Goal: Contribute content

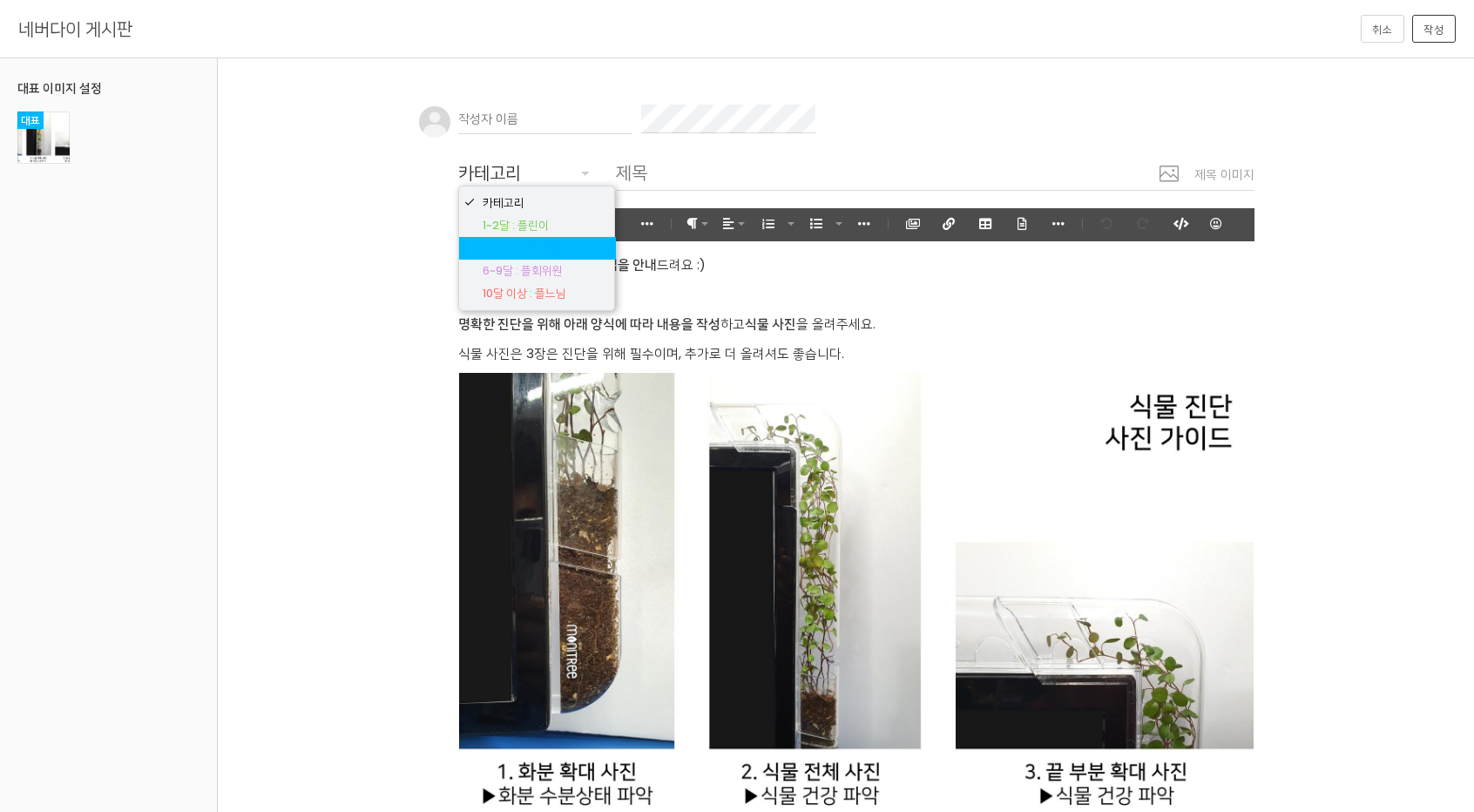
click at [544, 243] on body "알림 뒤로 알림 설정 뒤로 더보기 게시물 알림 내 글 반응 내가 작성한 게시물이나 댓글에 다른 사람이 댓글이나 답글을 작성하면 알려줍니다. 공…" at bounding box center [737, 709] width 1474 height 1261
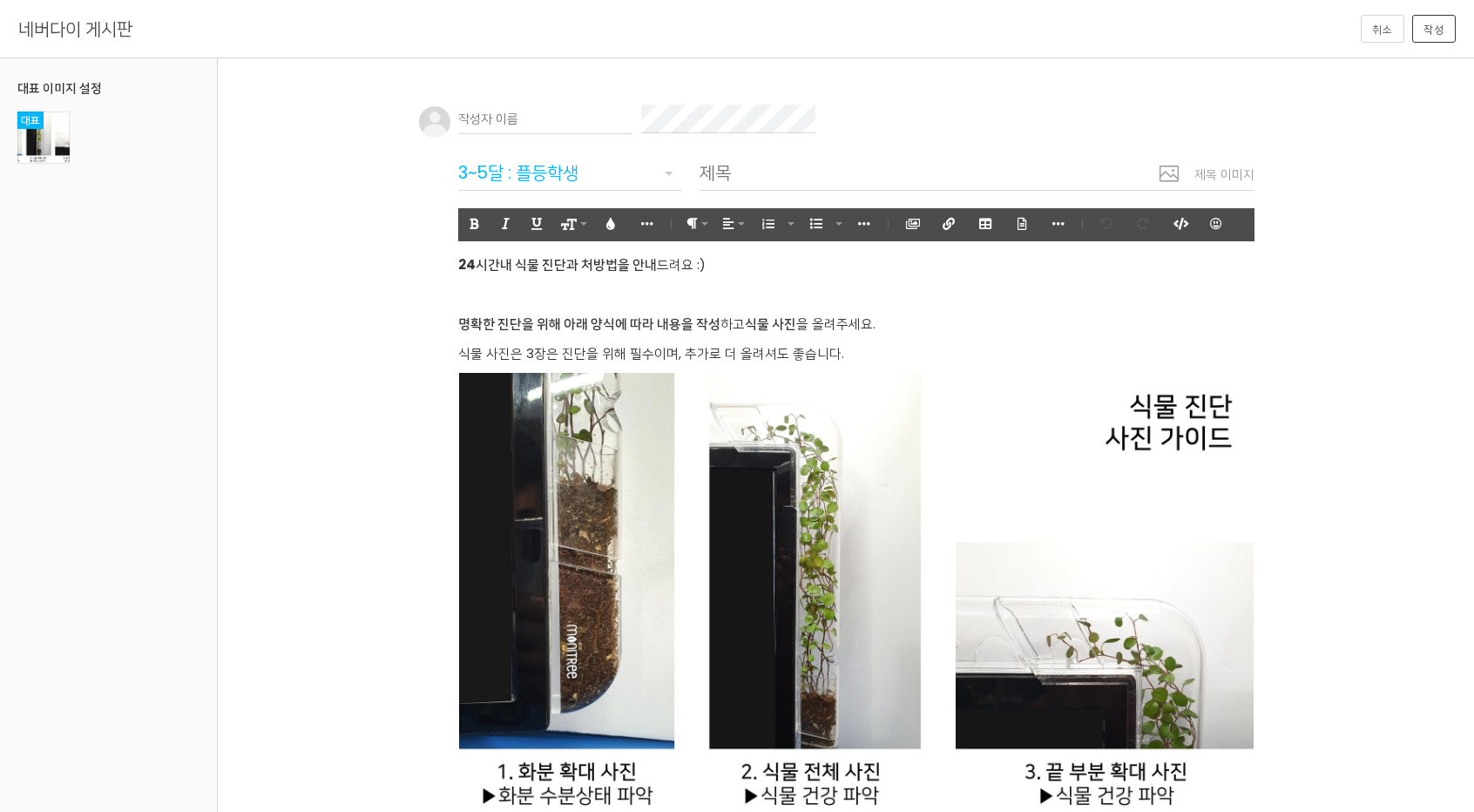
drag, startPoint x: 747, startPoint y: 169, endPoint x: 718, endPoint y: 154, distance: 32.6
click at [747, 169] on input "text" at bounding box center [976, 172] width 555 height 35
paste input "파워볼추천사이트 [URL][DOMAIN_NAME] 코드mama➡️ 토토사다리사이트 V 매충파워볼사이트 C 출석체크파워볼사이트 무제재파워볼사이트"
type input "파워볼추천사이트 [URL][DOMAIN_NAME] 코드mama➡️ 토토사다리사이트 V 매충파워볼사이트 C 출석체크파워볼사이트 무제재파워볼사이트"
click at [566, 107] on input "text" at bounding box center [545, 118] width 174 height 30
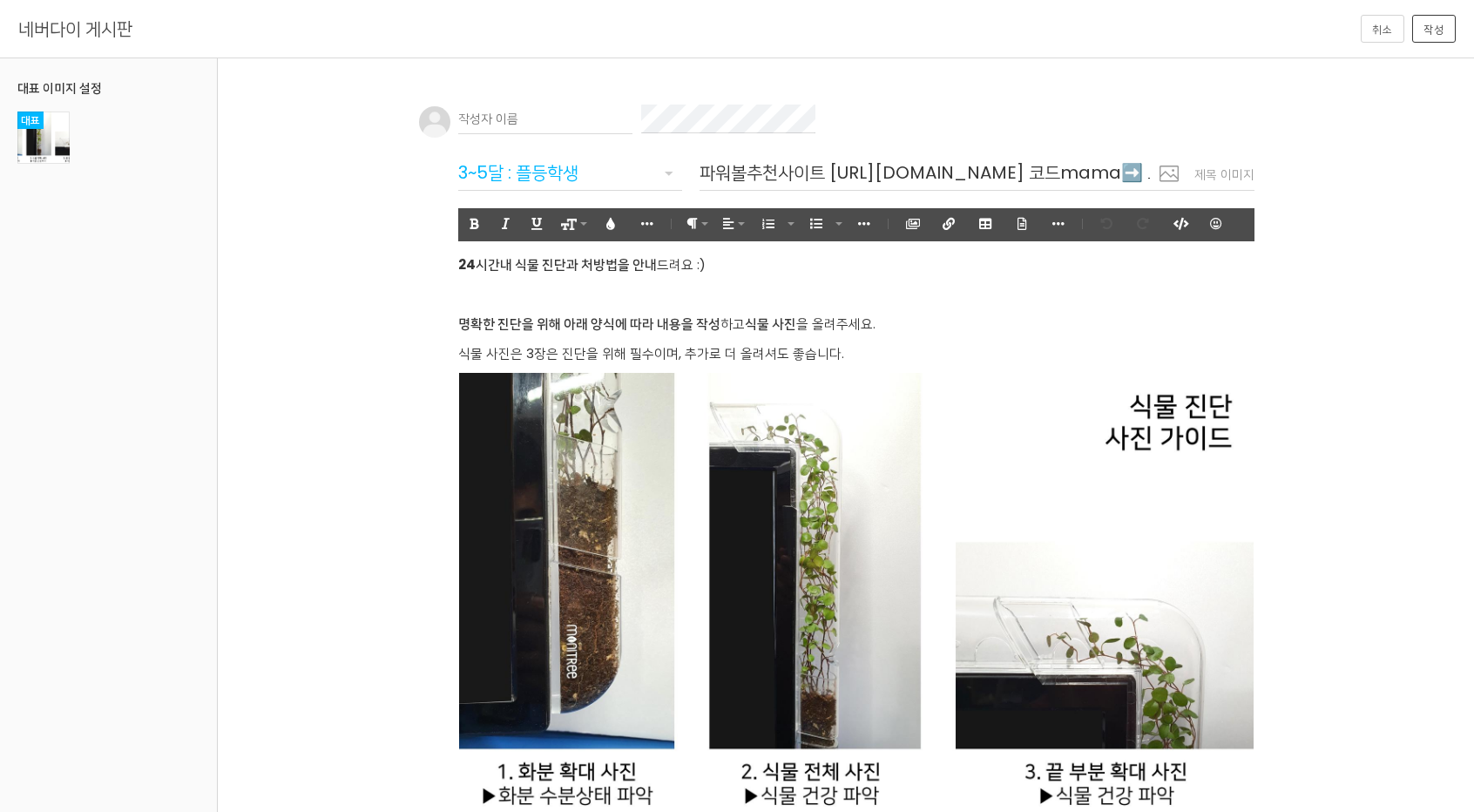
paste input "파워볼추천사이트 [URL][DOMAIN_NAME] 코드mama➡️ 토토사다리사이트 V 매충파워볼사이트 C 출석체크파워볼사이트 무제재파워볼사이트"
type input "파워볼추천사이트 [URL][DOMAIN_NAME] 코드mama➡️ 토토사다리사이트 V 매충파워볼사이트 C 출석체크파워볼사이트 무제재파워볼사이트"
click at [797, 234] on button "코드보기" at bounding box center [1180, 224] width 33 height 32
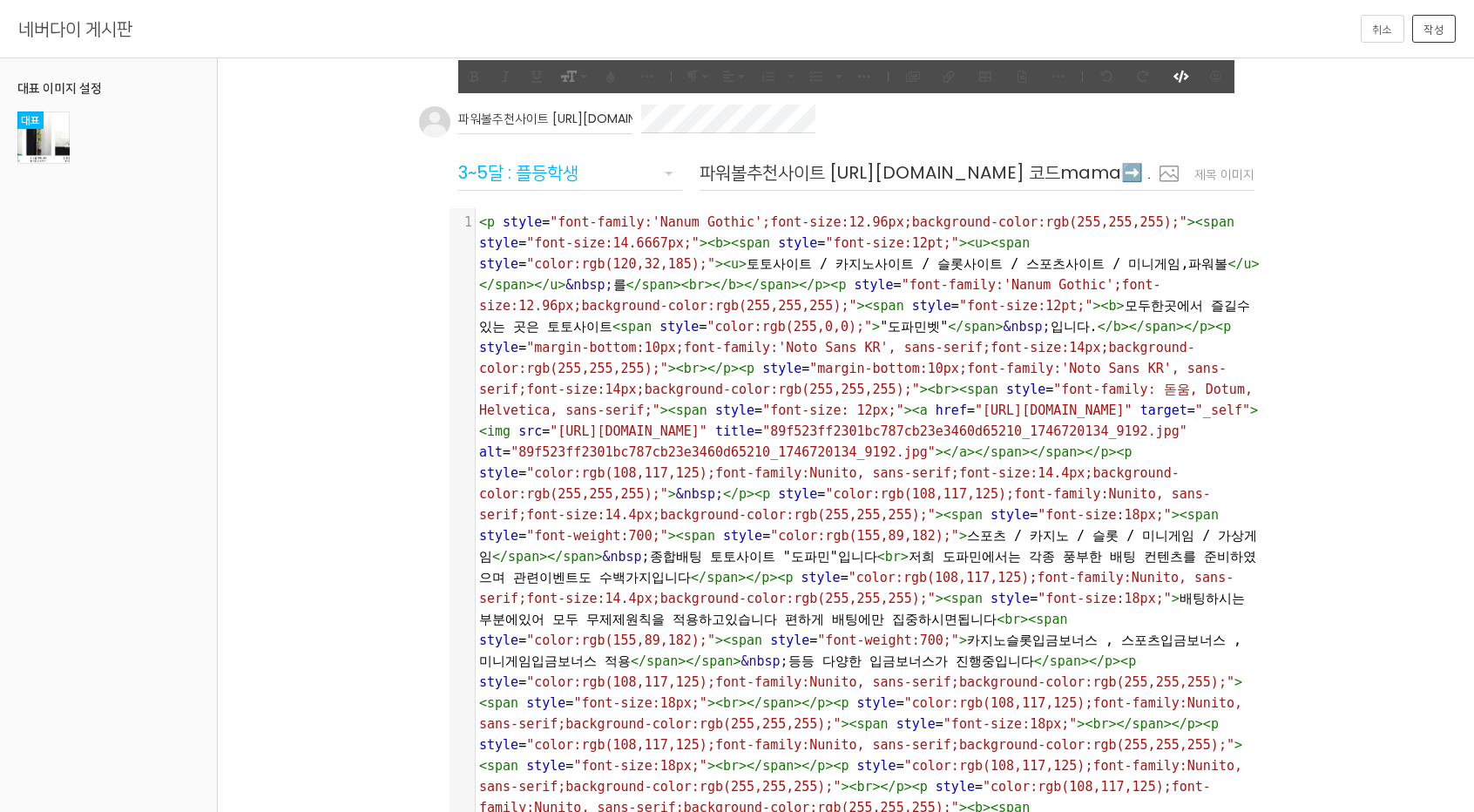
scroll to position [2595, 0]
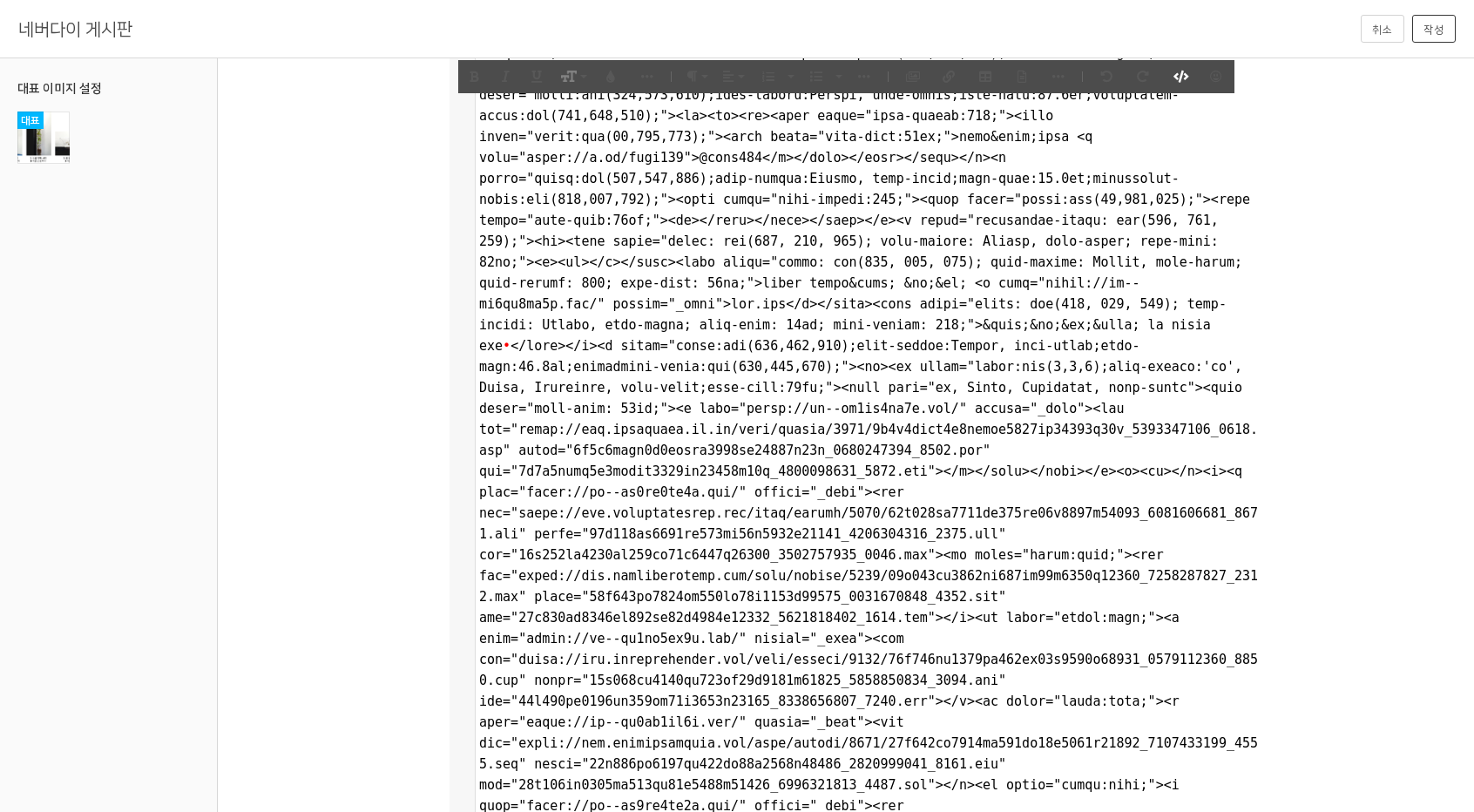
drag, startPoint x: 1420, startPoint y: 30, endPoint x: 778, endPoint y: 3, distance: 642.6
click at [797, 29] on button "작성" at bounding box center [1434, 29] width 44 height 28
